Goal: Task Accomplishment & Management: Complete application form

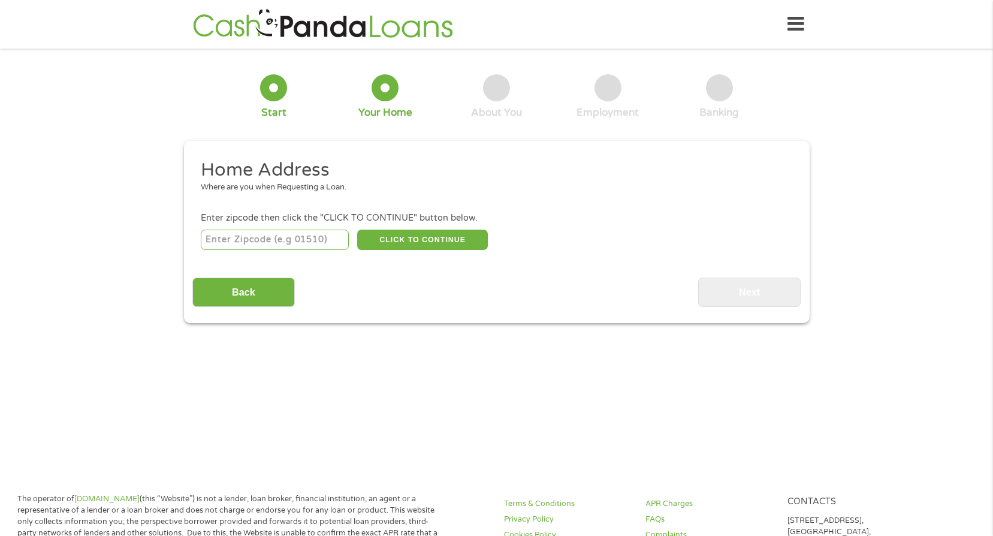
click at [282, 240] on input "number" at bounding box center [275, 239] width 148 height 20
type input "91915"
click at [404, 241] on button "CLICK TO CONTINUE" at bounding box center [422, 239] width 131 height 20
type input "91915"
type input "Chula Vista"
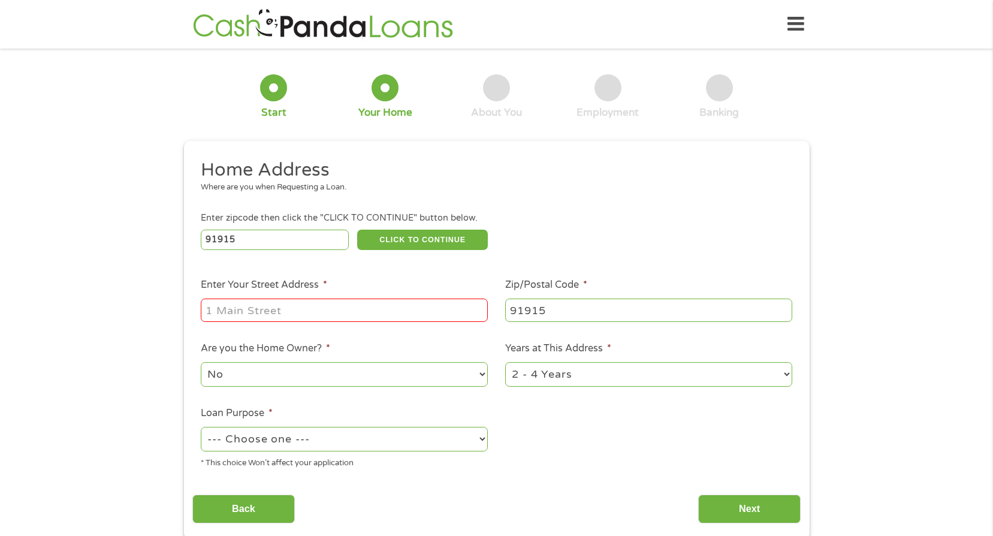
click at [350, 309] on input "Enter Your Street Address *" at bounding box center [344, 309] width 287 height 23
type input "[STREET_ADDRESS]"
click at [375, 379] on select "No Yes" at bounding box center [344, 374] width 287 height 25
click at [729, 438] on ul "Home Address Where are you when Requesting a Loan. Enter zipcode then click the…" at bounding box center [496, 318] width 608 height 320
click at [421, 442] on select "--- Choose one --- Pay Bills Debt Consolidation Home Improvement Major Purchase…" at bounding box center [344, 439] width 287 height 25
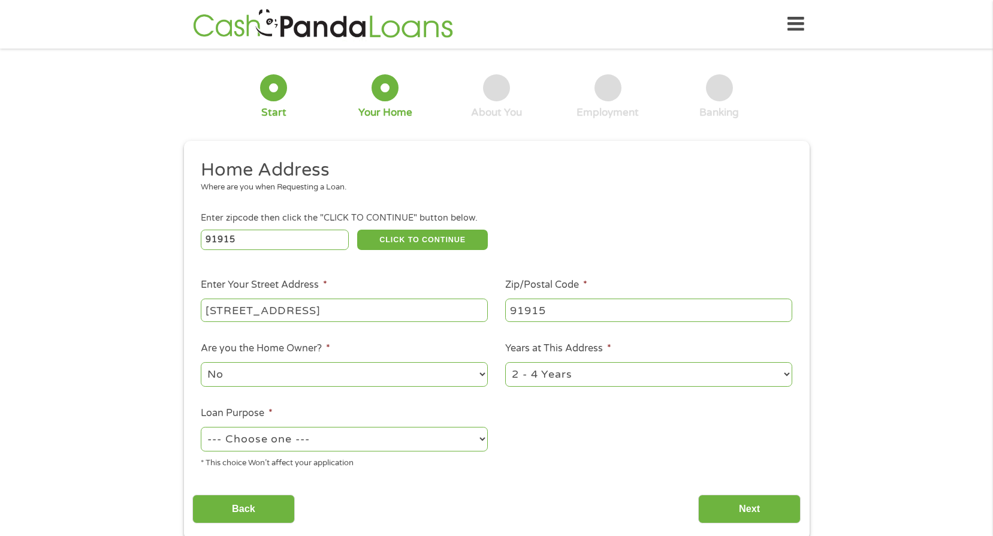
select select "paybills"
click at [201, 427] on select "--- Choose one --- Pay Bills Debt Consolidation Home Improvement Major Purchase…" at bounding box center [344, 439] width 287 height 25
click at [764, 508] on input "Next" at bounding box center [749, 508] width 102 height 29
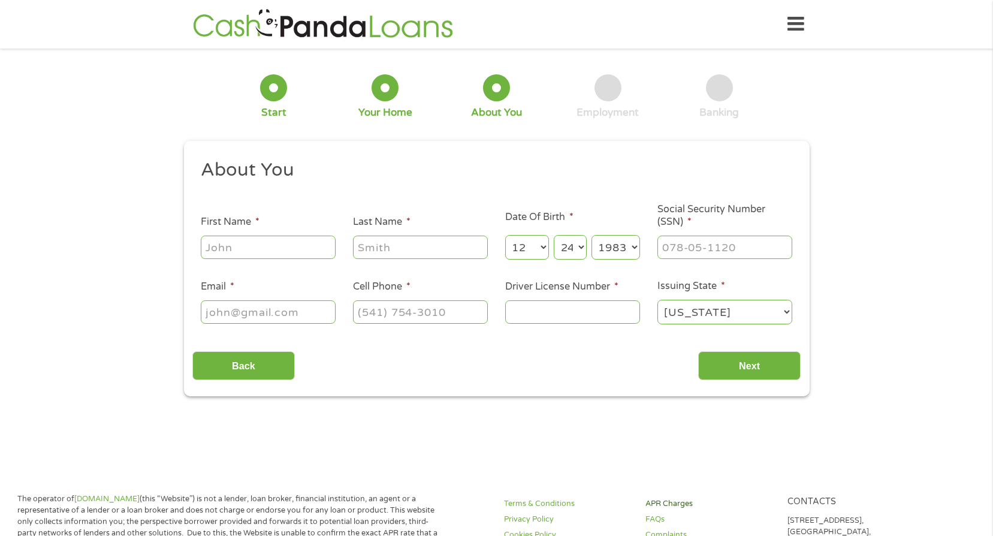
scroll to position [5, 5]
click at [282, 244] on input "First Name *" at bounding box center [268, 246] width 135 height 23
type input "[DEMOGRAPHIC_DATA]"
type input "[PERSON_NAME]"
type input "[PERSON_NAME][EMAIL_ADDRESS][DOMAIN_NAME]"
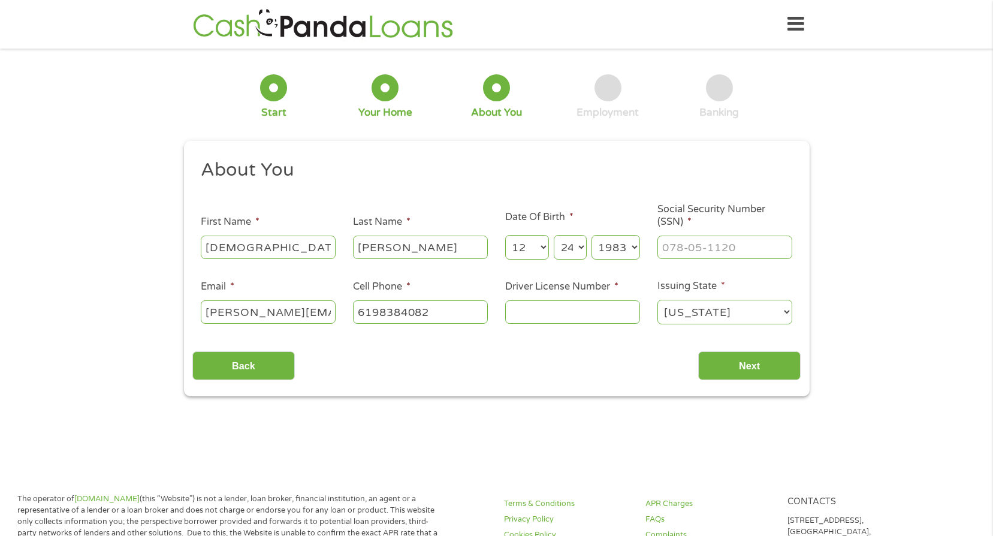
type input "[PHONE_NUMBER]"
click at [712, 241] on input "___-__-____" at bounding box center [724, 246] width 135 height 23
type input "572-77-5646"
click at [591, 317] on input "Driver License Number *" at bounding box center [572, 311] width 135 height 23
type input "D3670495"
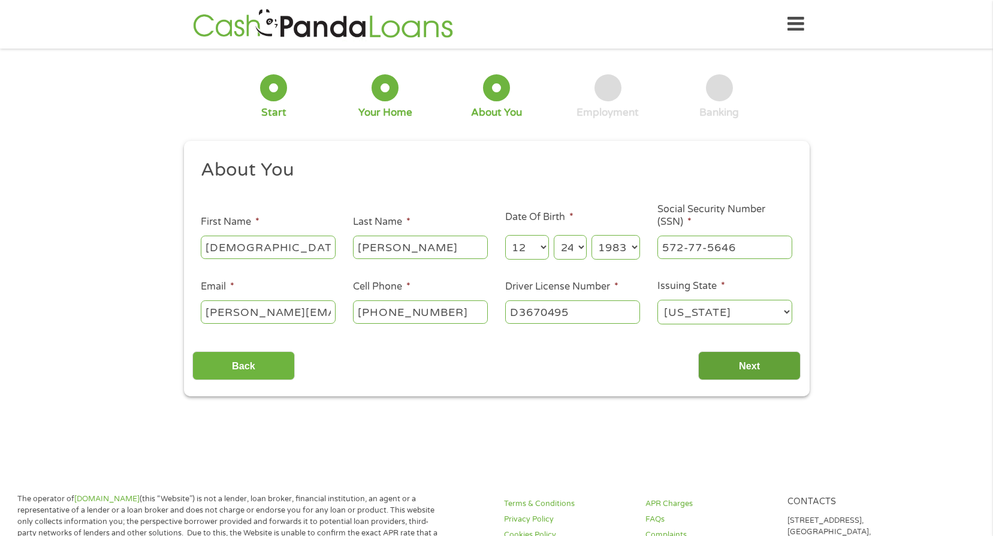
click at [709, 369] on input "Next" at bounding box center [749, 365] width 102 height 29
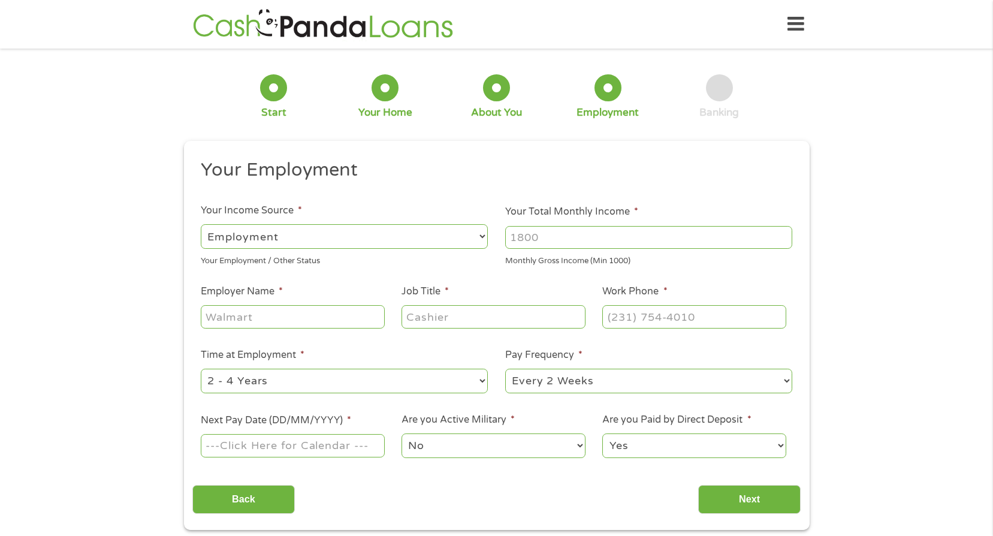
click at [570, 239] on input "Your Total Monthly Income *" at bounding box center [648, 237] width 287 height 23
type input "8336"
click at [112, 380] on div "1 Start 2 Your Home 3 About You 4 Employment 5 Banking 6 This field is hidden w…" at bounding box center [496, 293] width 993 height 473
click at [291, 321] on input "Employer Name *" at bounding box center [292, 316] width 183 height 23
type input "BAE Systems"
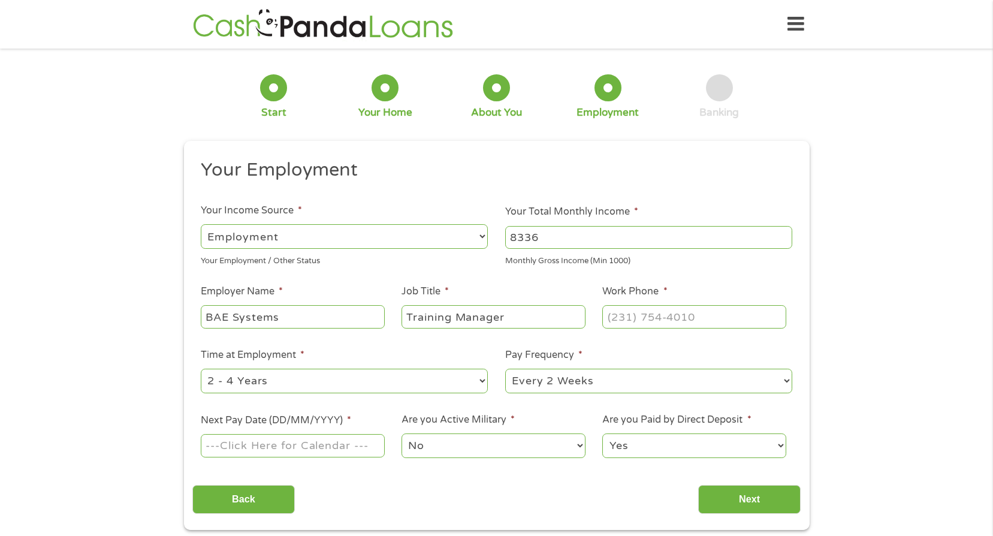
type input "Training Manager"
type input "[PHONE_NUMBER]"
click at [452, 386] on select "--- Choose one --- 1 Year or less 1 - 2 Years 2 - 4 Years Over 4 Years" at bounding box center [344, 380] width 287 height 25
select select "60months"
click at [201, 368] on select "--- Choose one --- 1 Year or less 1 - 2 Years 2 - 4 Years Over 4 Years" at bounding box center [344, 380] width 287 height 25
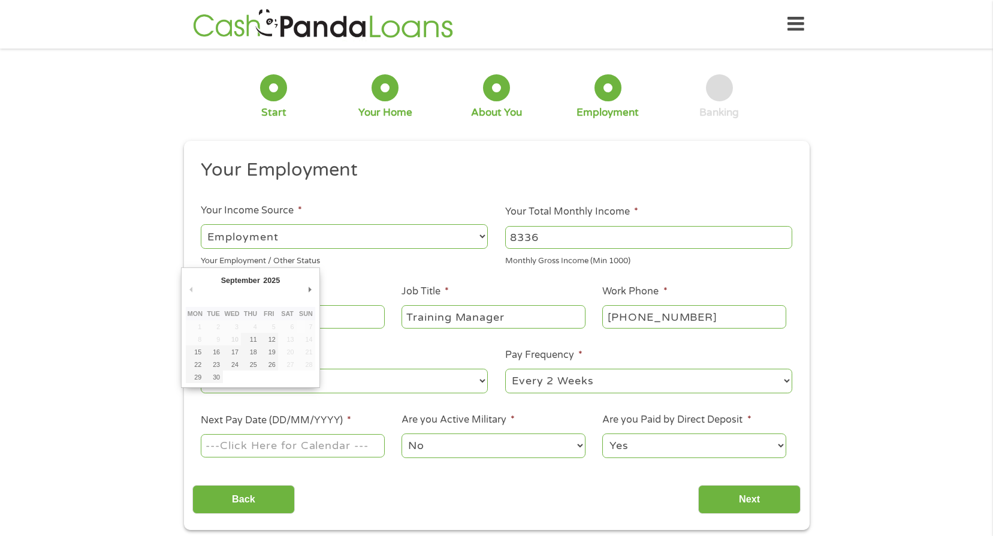
click at [255, 449] on input "Next Pay Date (DD/MM/YYYY) *" at bounding box center [292, 445] width 183 height 23
type input "[DATE]"
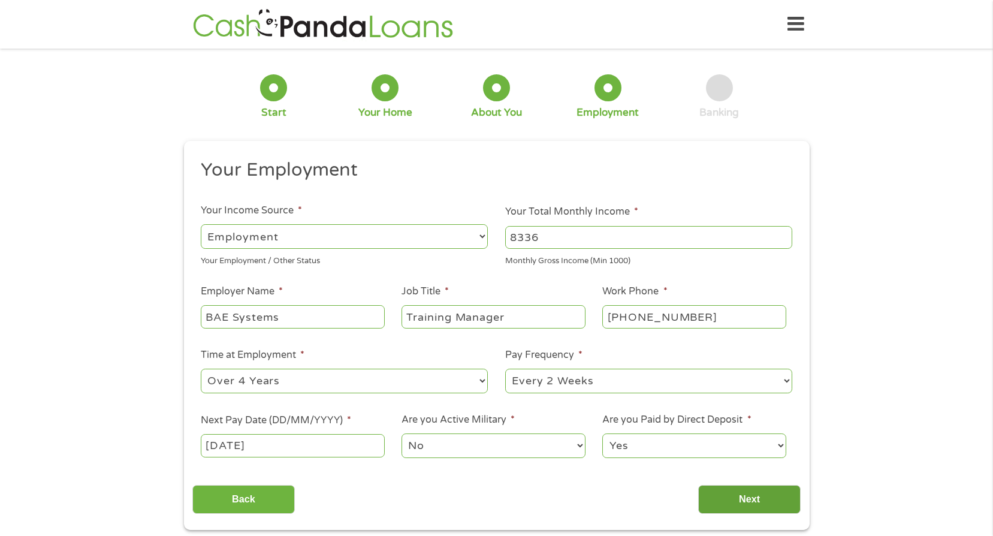
click at [728, 500] on input "Next" at bounding box center [749, 499] width 102 height 29
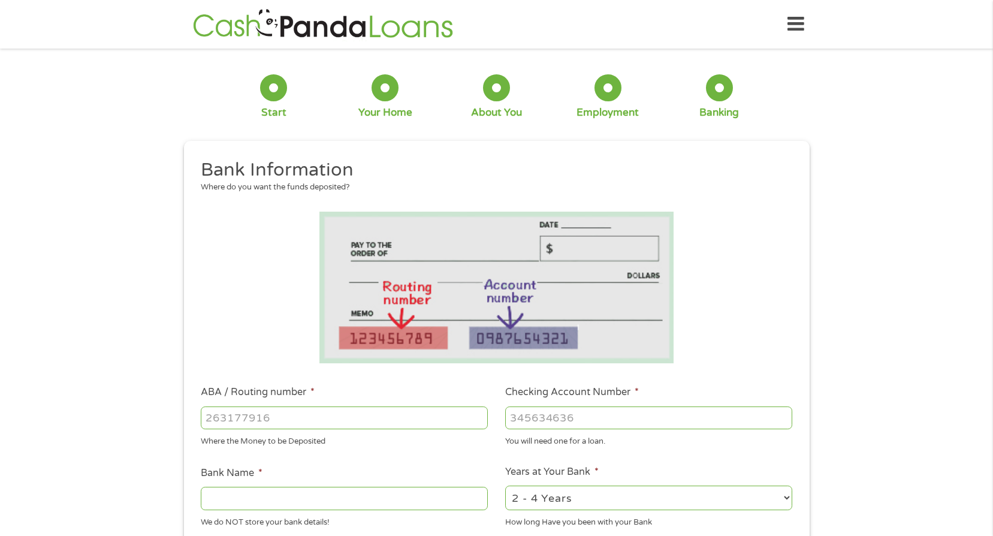
click at [569, 418] on input "Checking Account Number *" at bounding box center [648, 417] width 287 height 23
click at [639, 412] on input "Checking Account Number *" at bounding box center [648, 417] width 287 height 23
click at [637, 413] on input "Checking Account Number *" at bounding box center [648, 417] width 287 height 23
type input "325194525875"
click at [328, 407] on input "ABA / Routing number *" at bounding box center [344, 417] width 287 height 23
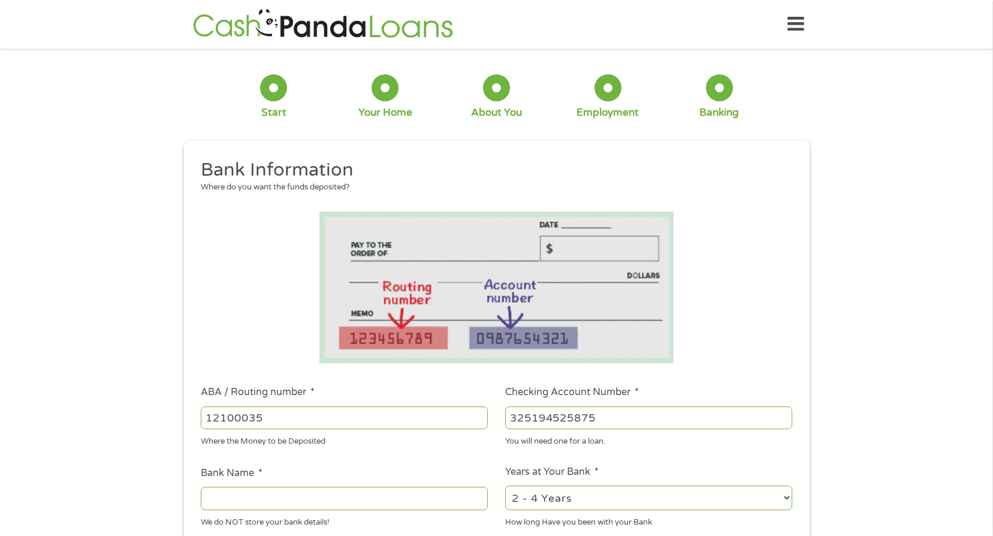
type input "121000358"
type input "BANK OF AMERICA NA"
type input "121000358"
click at [364, 456] on ul "Bank Information Where do you want the funds deposited? ABA / Routing number * …" at bounding box center [496, 456] width 608 height 597
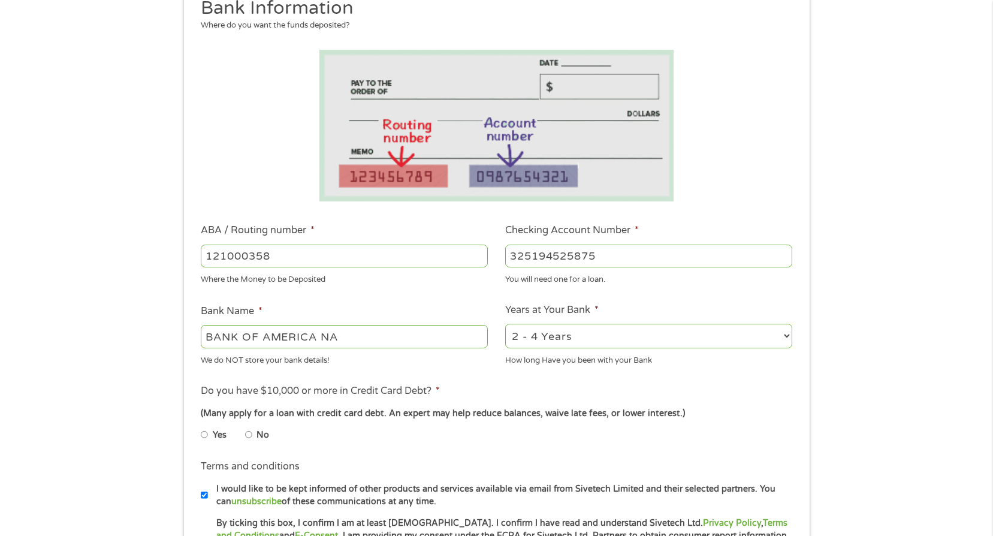
scroll to position [180, 0]
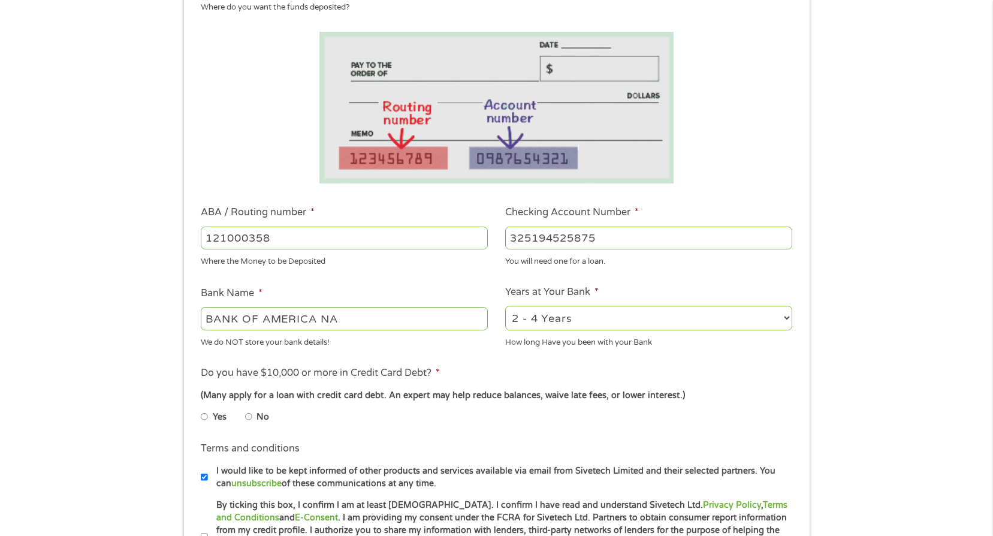
click at [205, 412] on input "Yes" at bounding box center [204, 416] width 7 height 19
radio input "true"
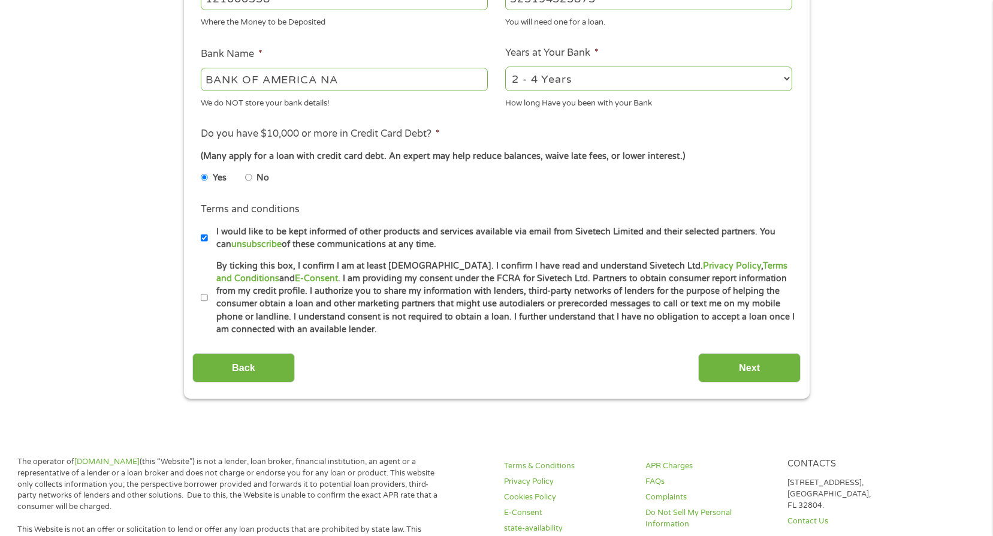
scroll to position [419, 0]
click at [206, 235] on input "I would like to be kept informed of other products and services available via e…" at bounding box center [204, 237] width 7 height 19
checkbox input "false"
click at [730, 367] on input "Next" at bounding box center [749, 366] width 102 height 29
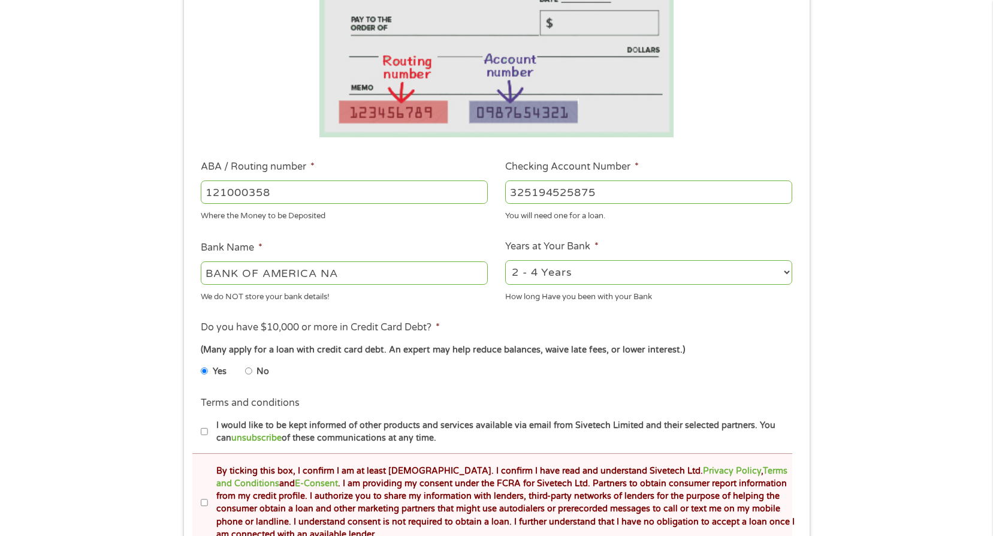
scroll to position [359, 0]
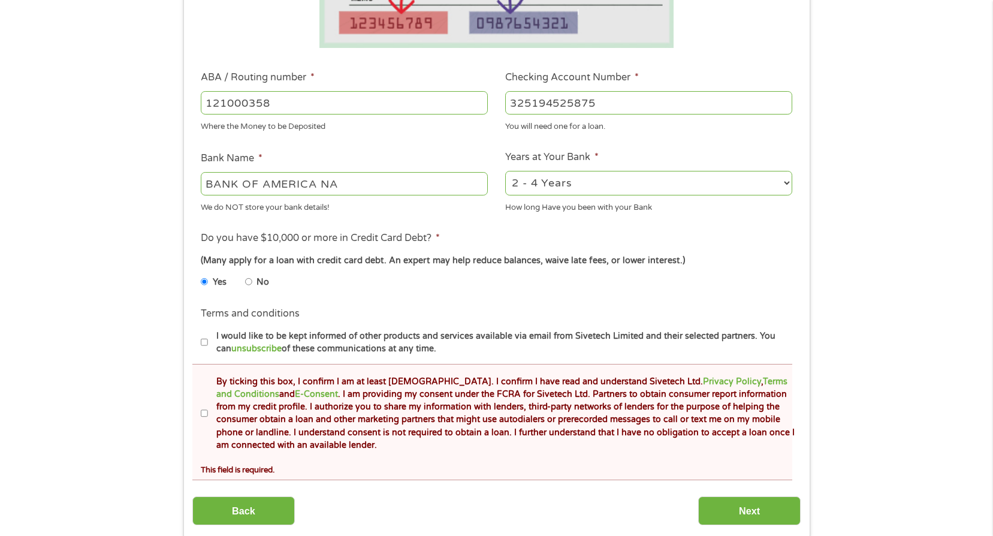
click at [204, 412] on input "By ticking this box, I confirm I am at least [DEMOGRAPHIC_DATA]. I confirm I ha…" at bounding box center [204, 413] width 7 height 19
checkbox input "true"
click at [719, 505] on input "Next" at bounding box center [749, 510] width 102 height 29
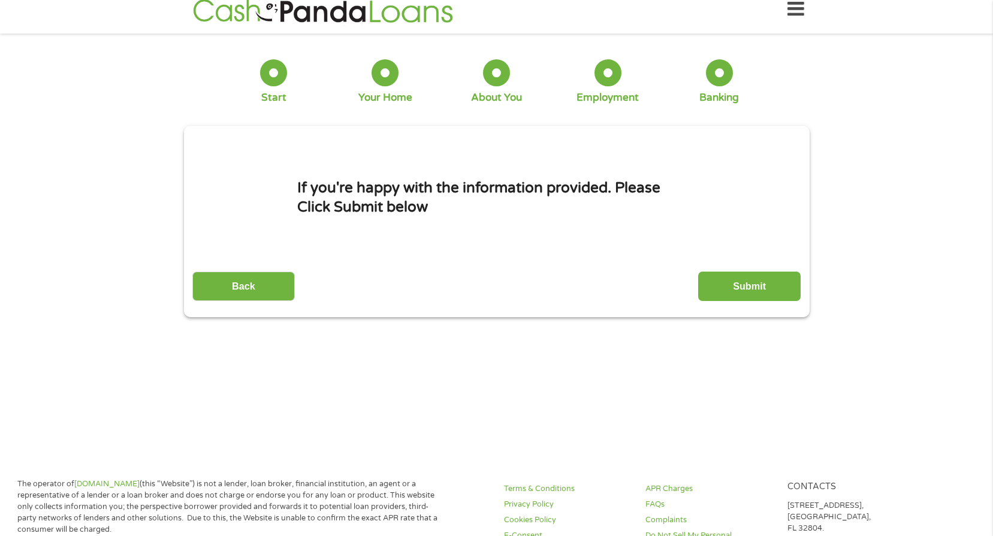
scroll to position [0, 0]
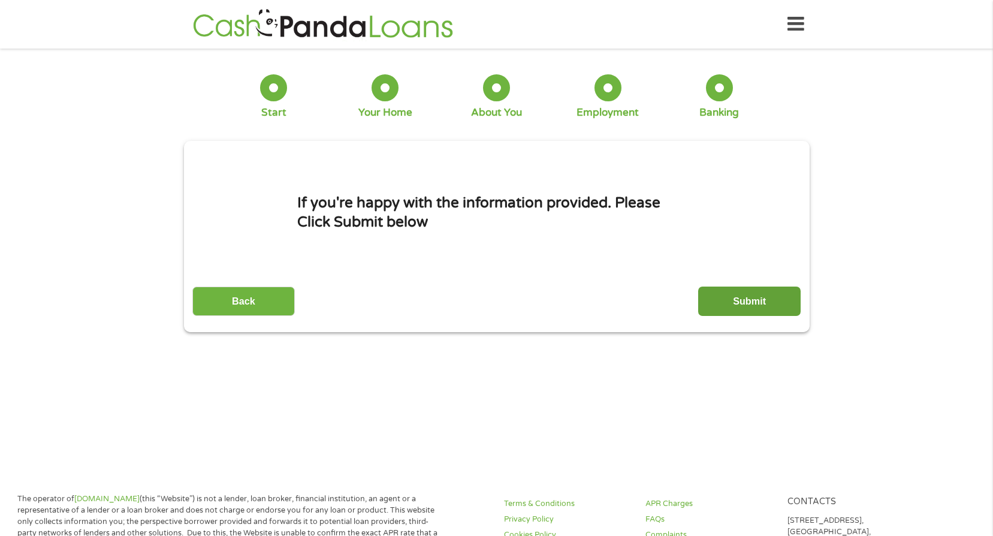
click at [742, 301] on input "Submit" at bounding box center [749, 300] width 102 height 29
